Goal: Task Accomplishment & Management: Complete application form

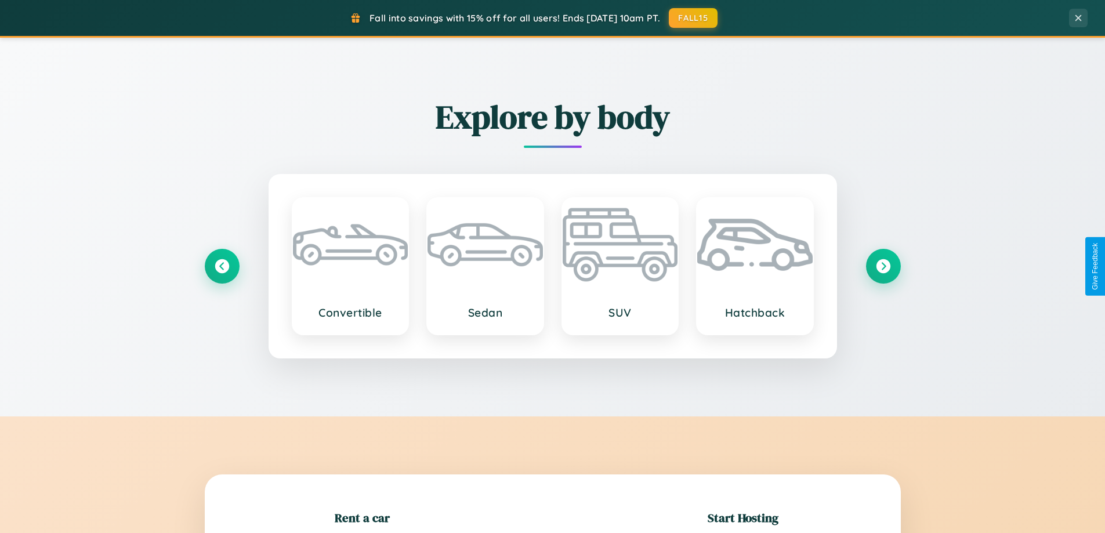
scroll to position [251, 0]
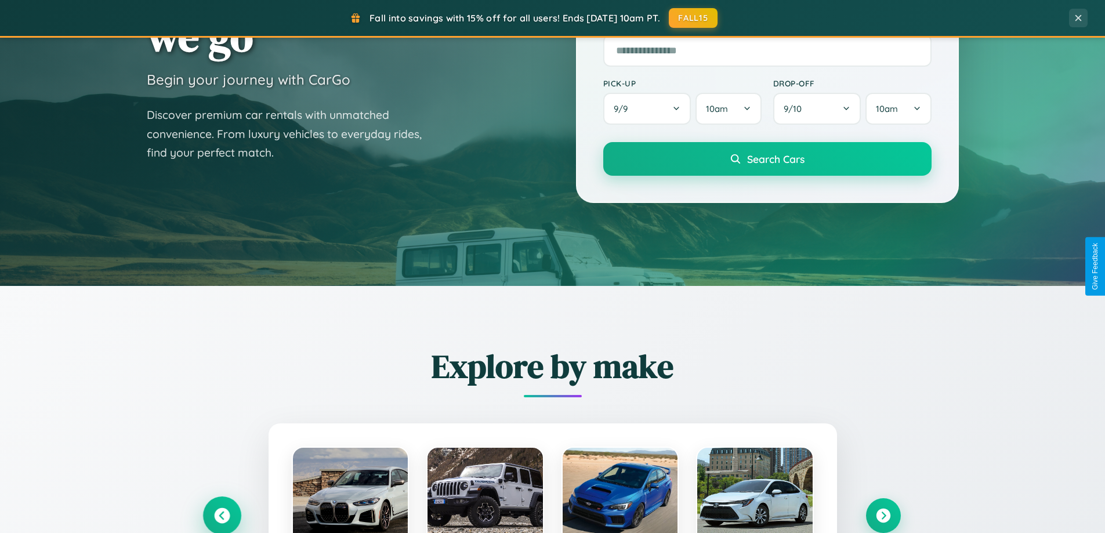
click at [222, 516] on icon at bounding box center [222, 516] width 16 height 16
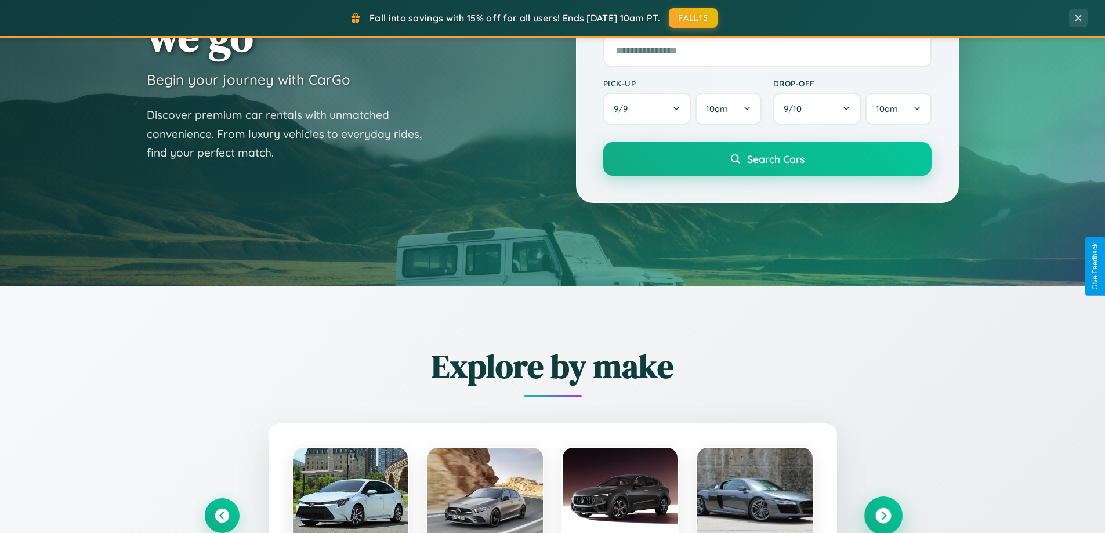
click at [883, 515] on icon at bounding box center [883, 516] width 16 height 16
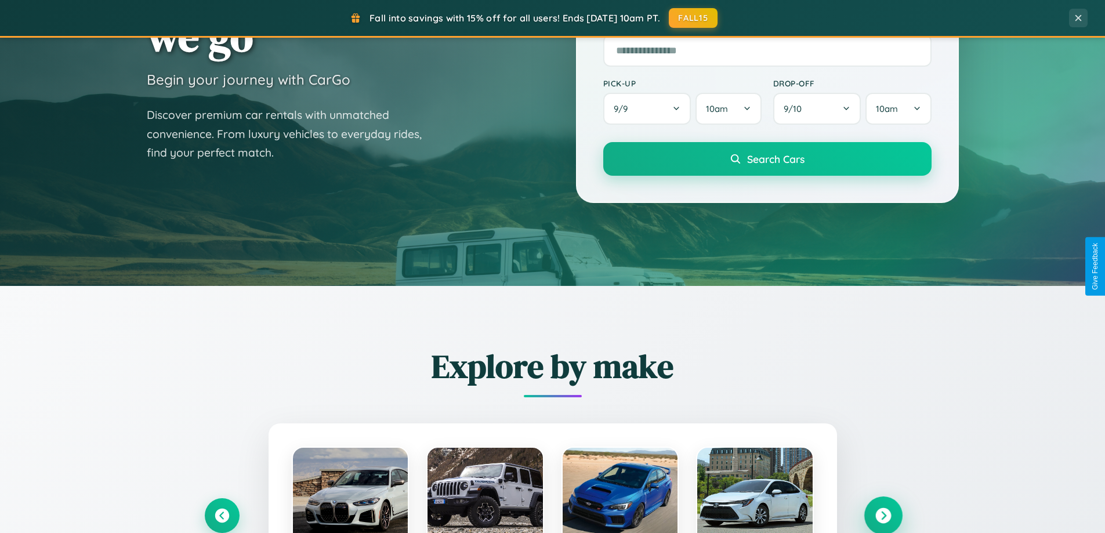
click at [883, 514] on icon at bounding box center [883, 516] width 16 height 16
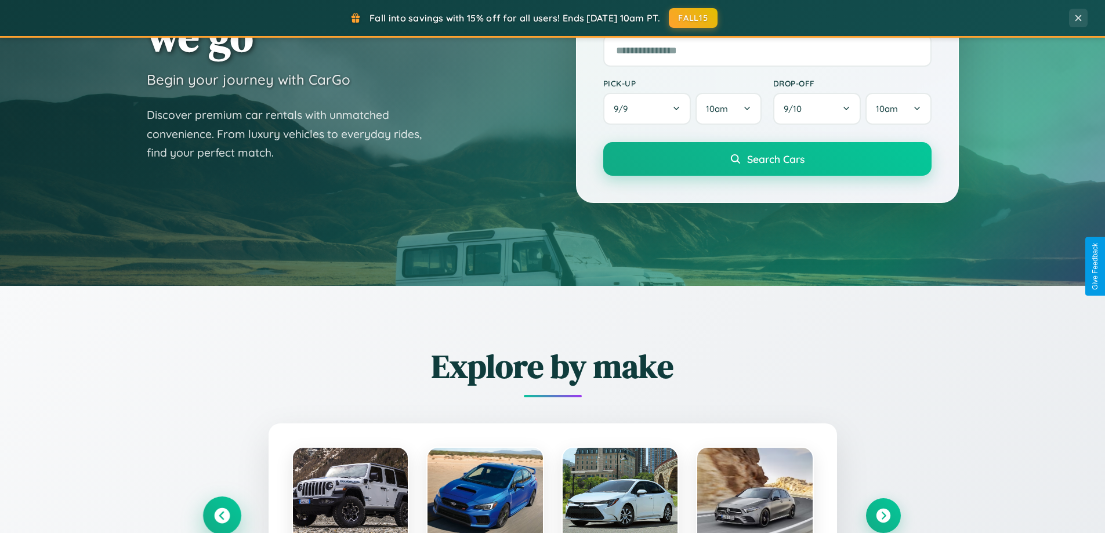
click at [222, 515] on icon at bounding box center [222, 516] width 16 height 16
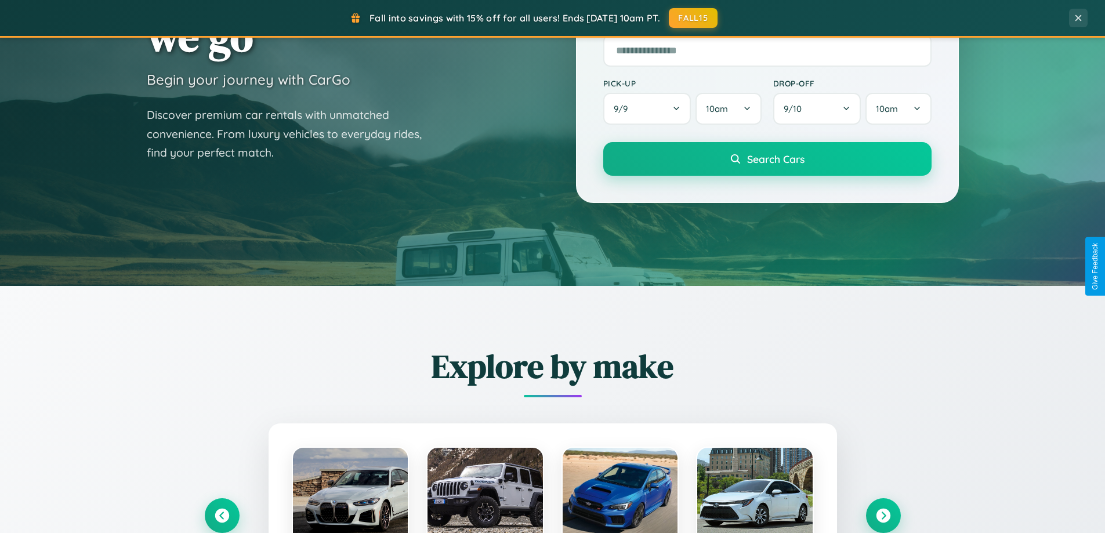
scroll to position [0, 0]
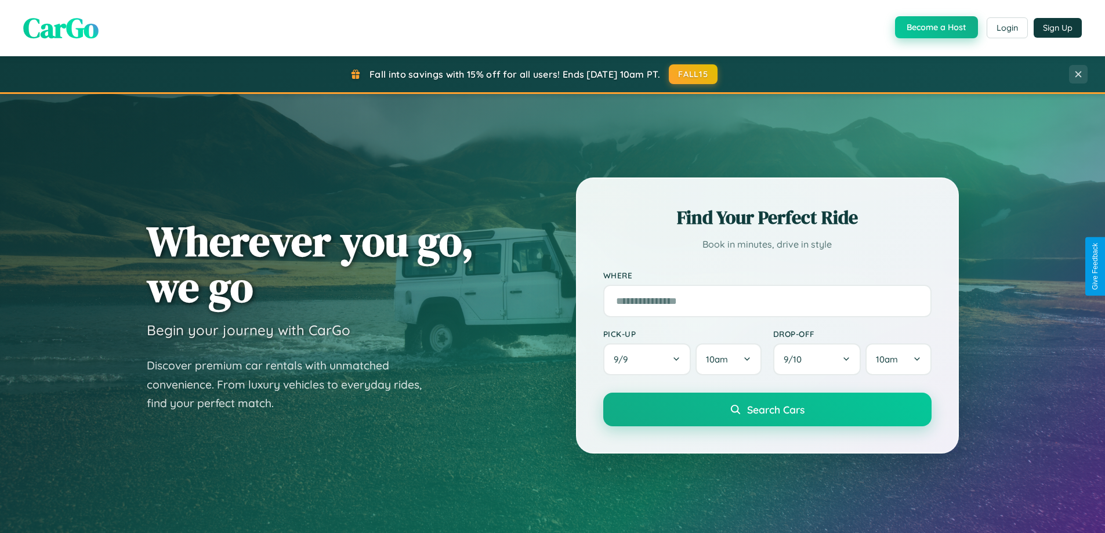
click at [935, 27] on button "Become a Host" at bounding box center [936, 27] width 83 height 22
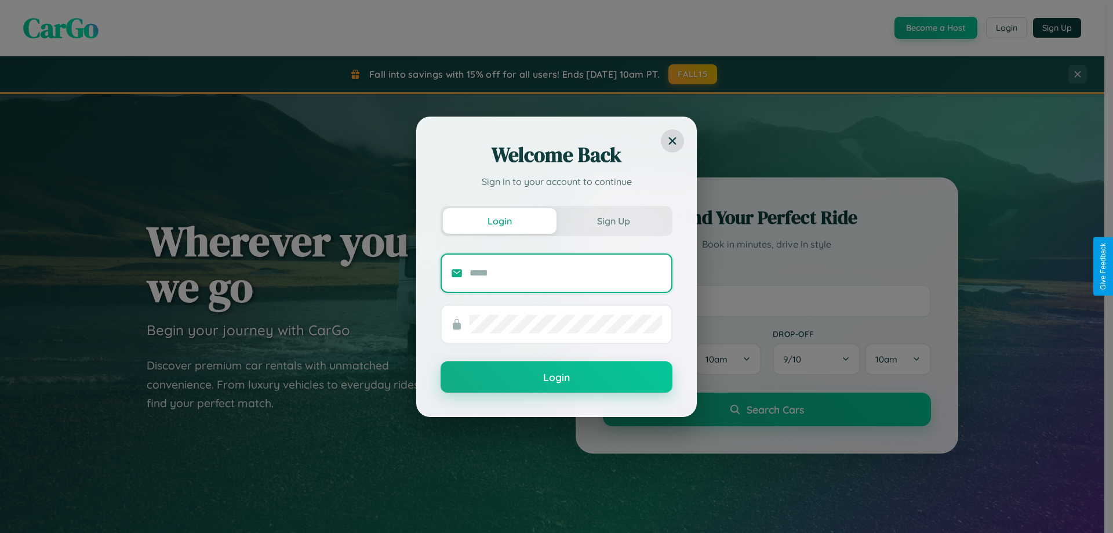
click at [566, 273] on input "text" at bounding box center [566, 273] width 193 height 19
type input "**********"
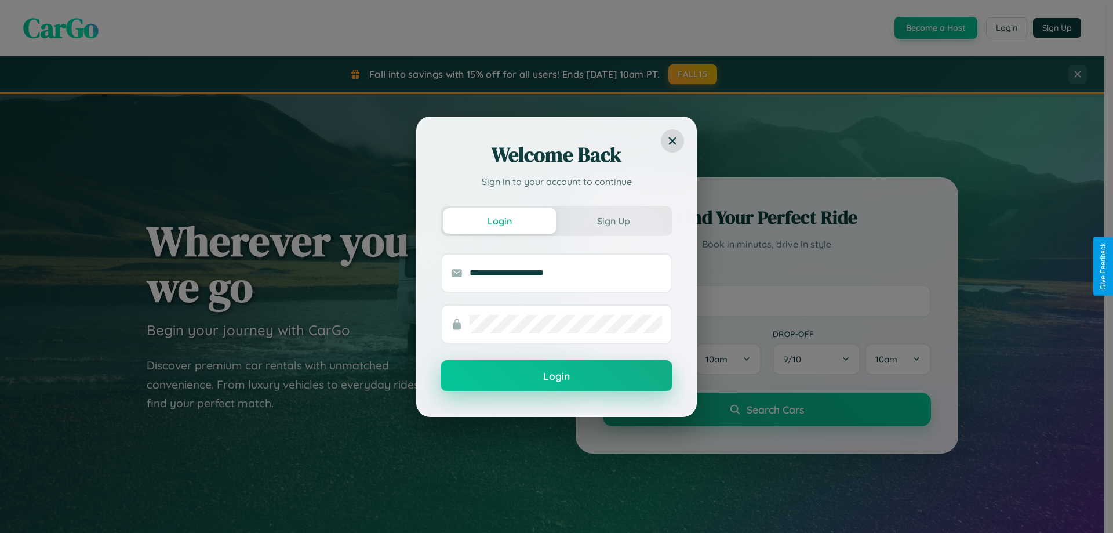
click at [557, 376] on button "Login" at bounding box center [557, 375] width 232 height 31
